Goal: Check status: Check status

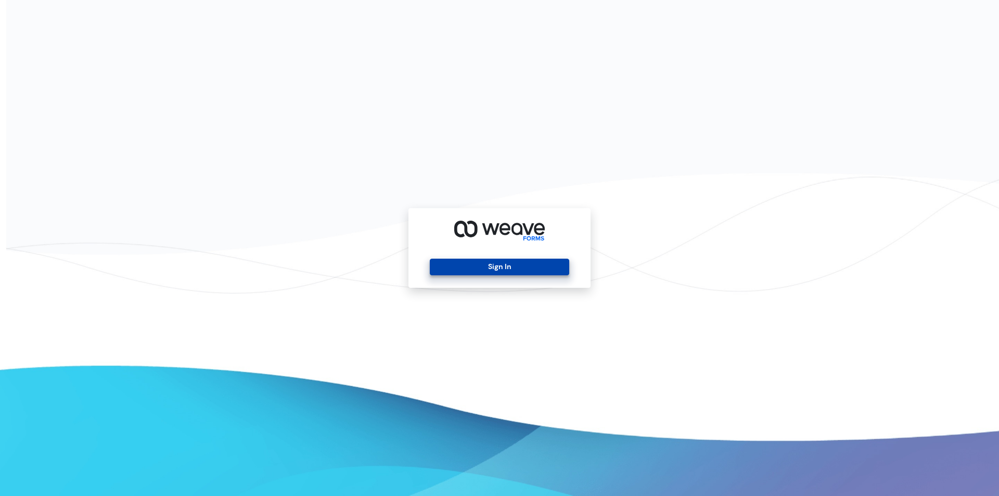
click at [531, 264] on button "Sign In" at bounding box center [499, 267] width 139 height 17
